Goal: Navigation & Orientation: Find specific page/section

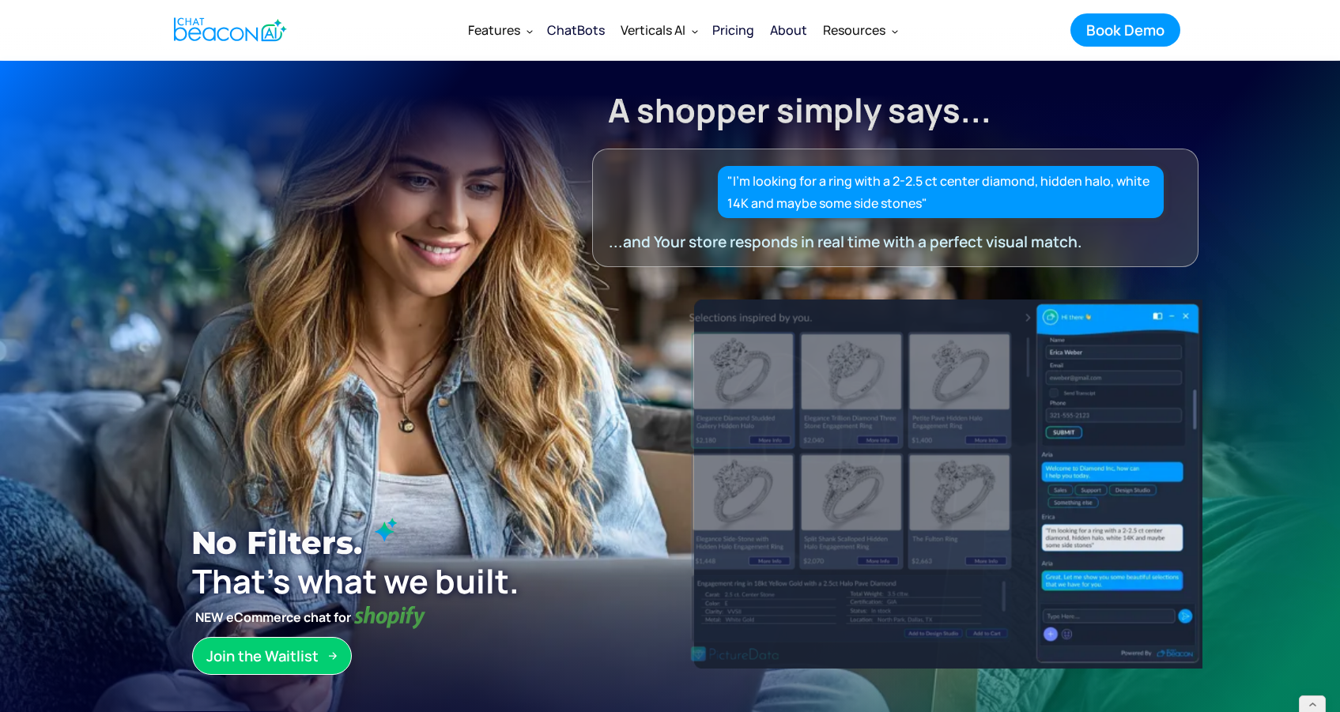
click at [552, 33] on div "ChatBots" at bounding box center [576, 30] width 58 height 22
